Goal: Transaction & Acquisition: Purchase product/service

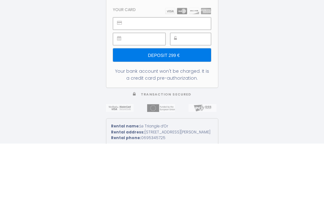
click at [195, 108] on input "Deposit 299 €" at bounding box center [162, 114] width 98 height 13
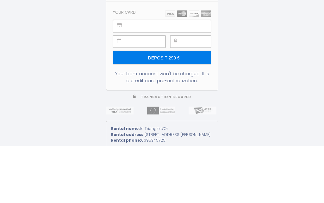
click at [261, 24] on div "299 € Deposit - 6301669 - Anne Magaud - Le Triangle d’Or Deposit - 6301669 - 20…" at bounding box center [162, 101] width 324 height 203
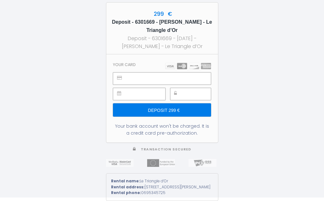
click at [189, 104] on input "Deposit 299 €" at bounding box center [162, 109] width 98 height 13
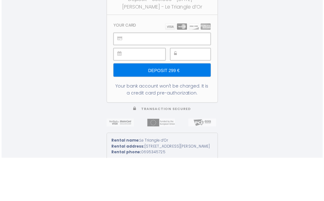
scroll to position [6, 0]
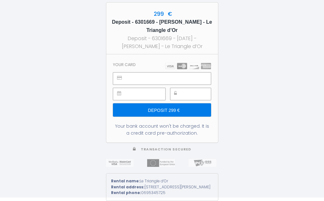
click at [192, 106] on input "Deposit 299 €" at bounding box center [162, 109] width 98 height 13
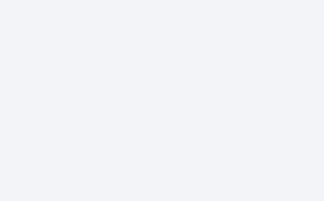
scroll to position [0, 0]
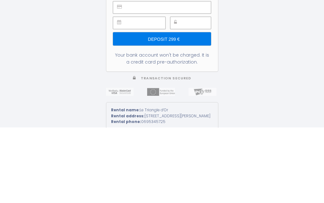
click at [198, 108] on input "Deposit 299 €" at bounding box center [162, 114] width 98 height 13
